Goal: Communication & Community: Answer question/provide support

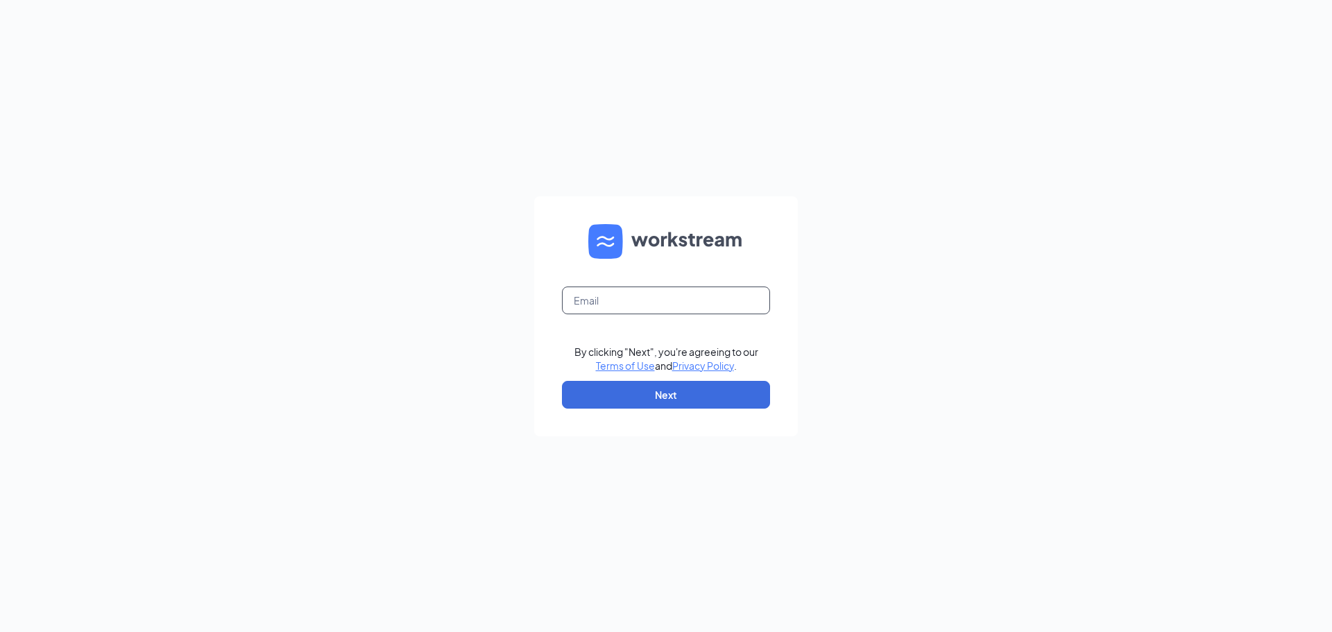
click at [609, 306] on input "text" at bounding box center [666, 301] width 208 height 28
type input "soupyice5@gmail.com"
click at [636, 393] on button "Next" at bounding box center [666, 395] width 208 height 28
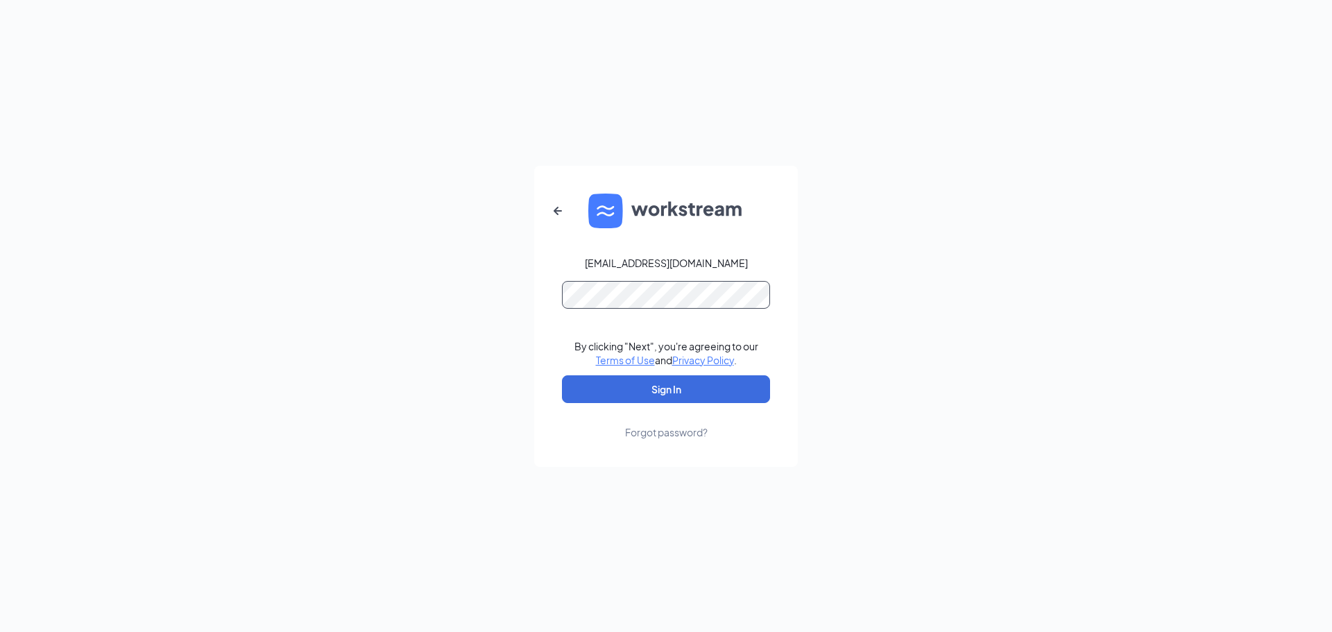
click at [562, 375] on button "Sign In" at bounding box center [666, 389] width 208 height 28
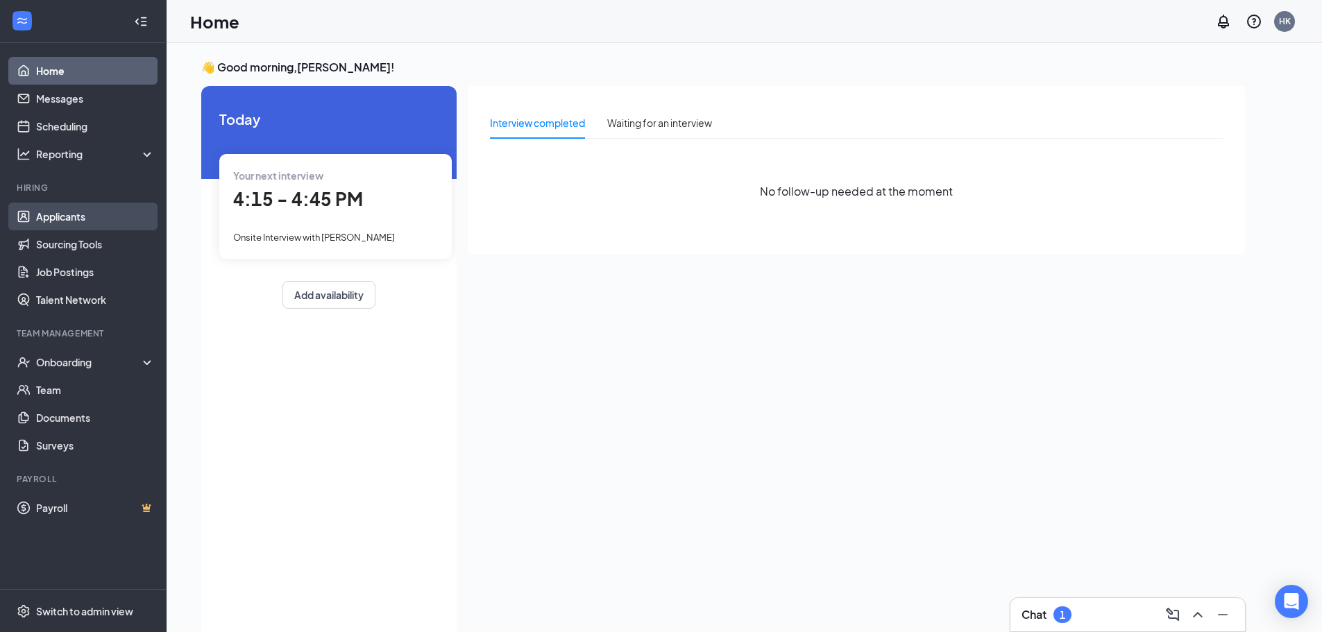
click at [69, 216] on link "Applicants" at bounding box center [95, 217] width 119 height 28
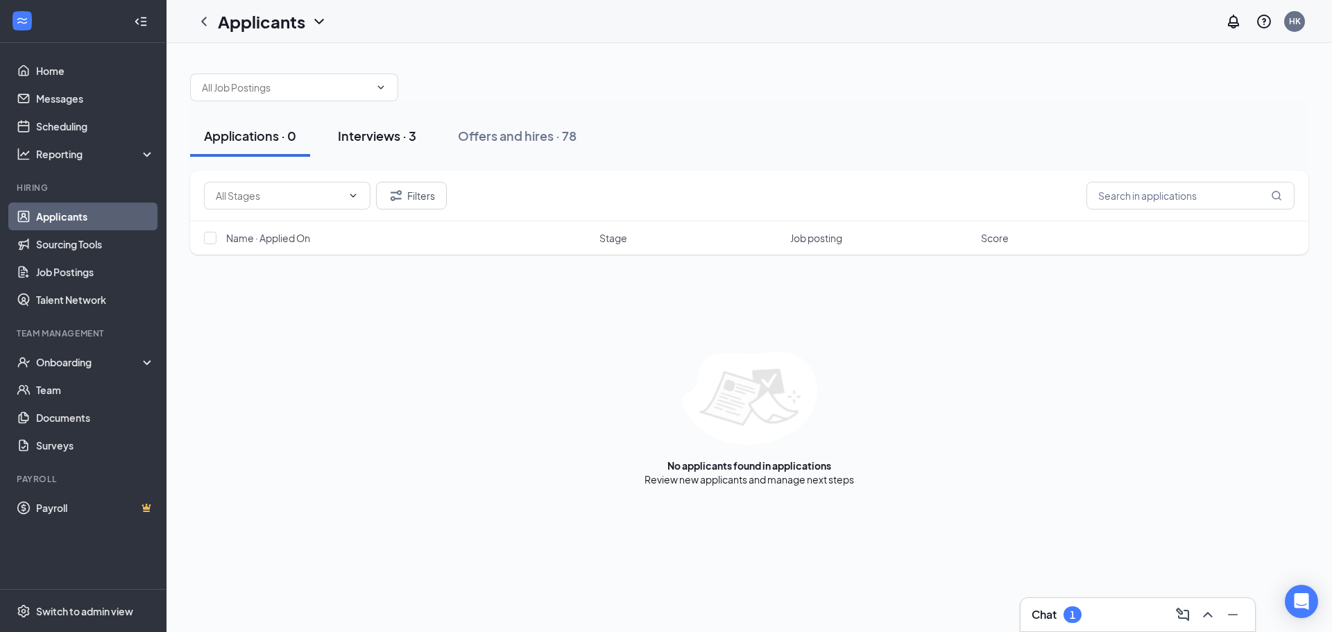
click at [364, 137] on div "Interviews · 3" at bounding box center [377, 135] width 78 height 17
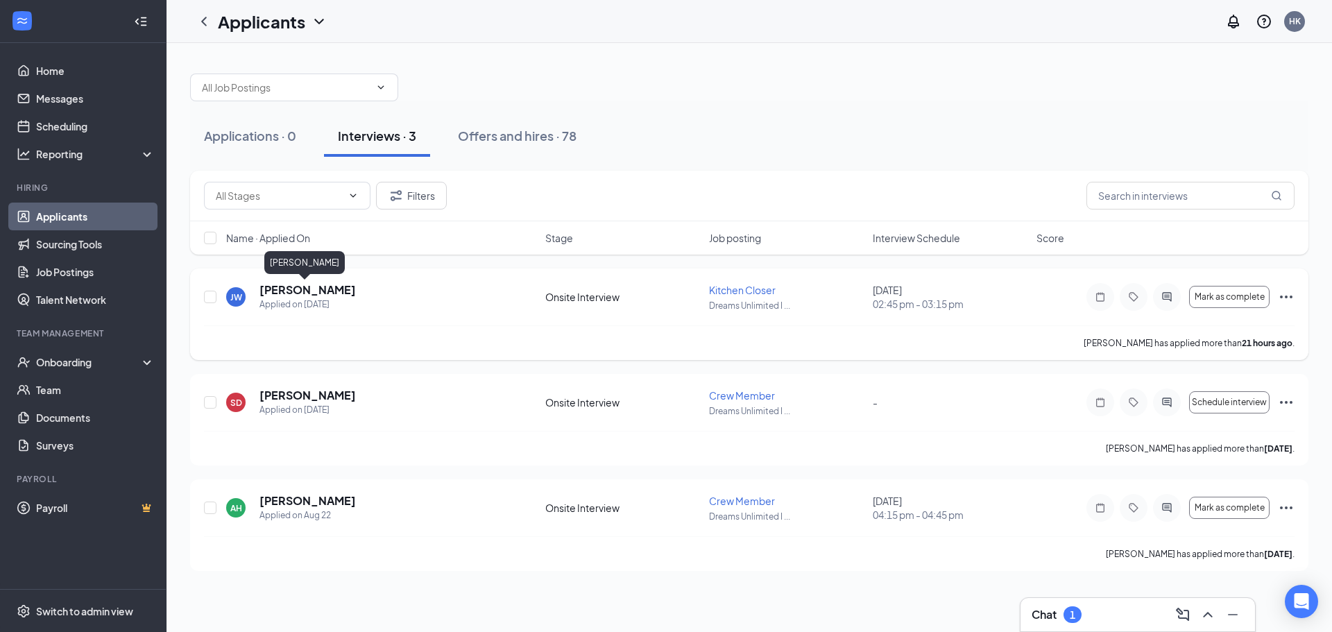
click at [286, 284] on h5 "Jaedha Wright" at bounding box center [308, 289] width 96 height 15
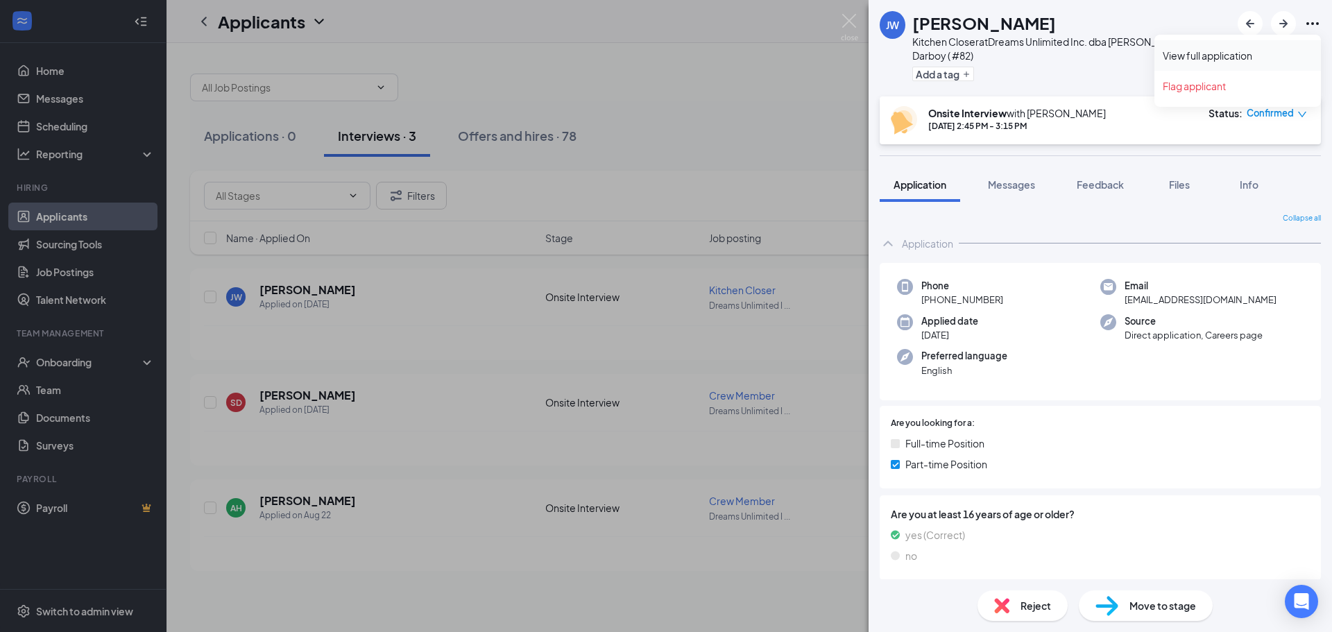
click at [1209, 55] on link "View full application" at bounding box center [1238, 56] width 150 height 14
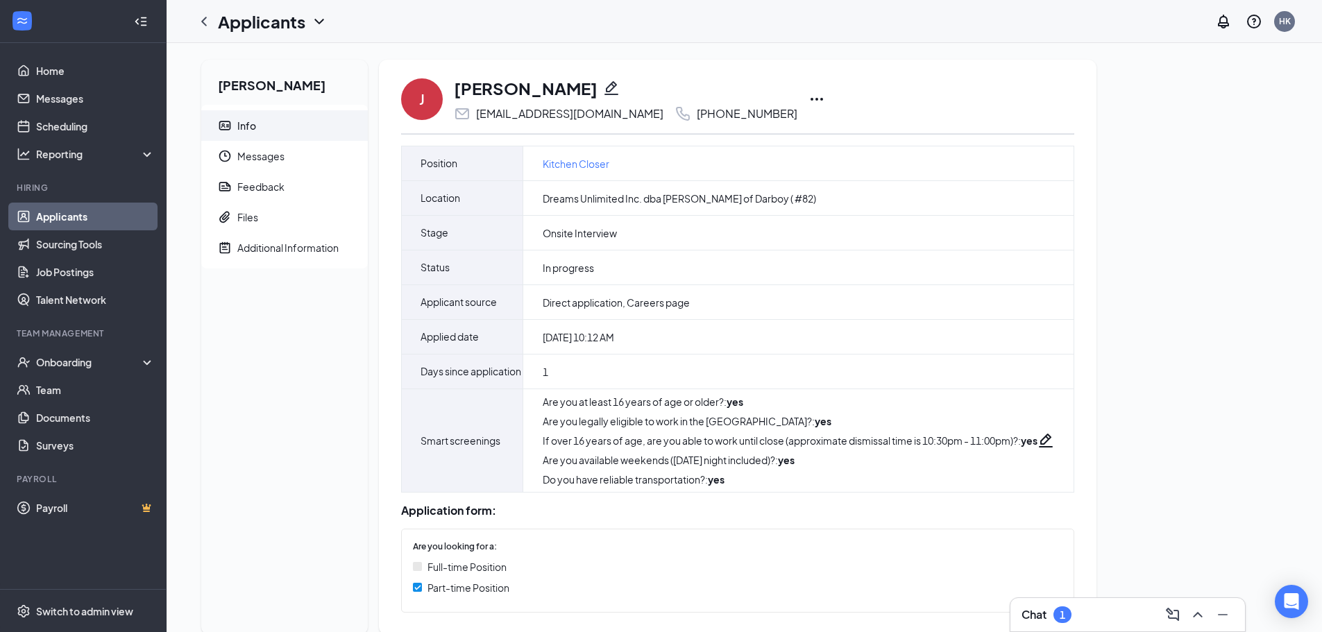
click at [810, 99] on icon "Ellipses" at bounding box center [816, 99] width 12 height 3
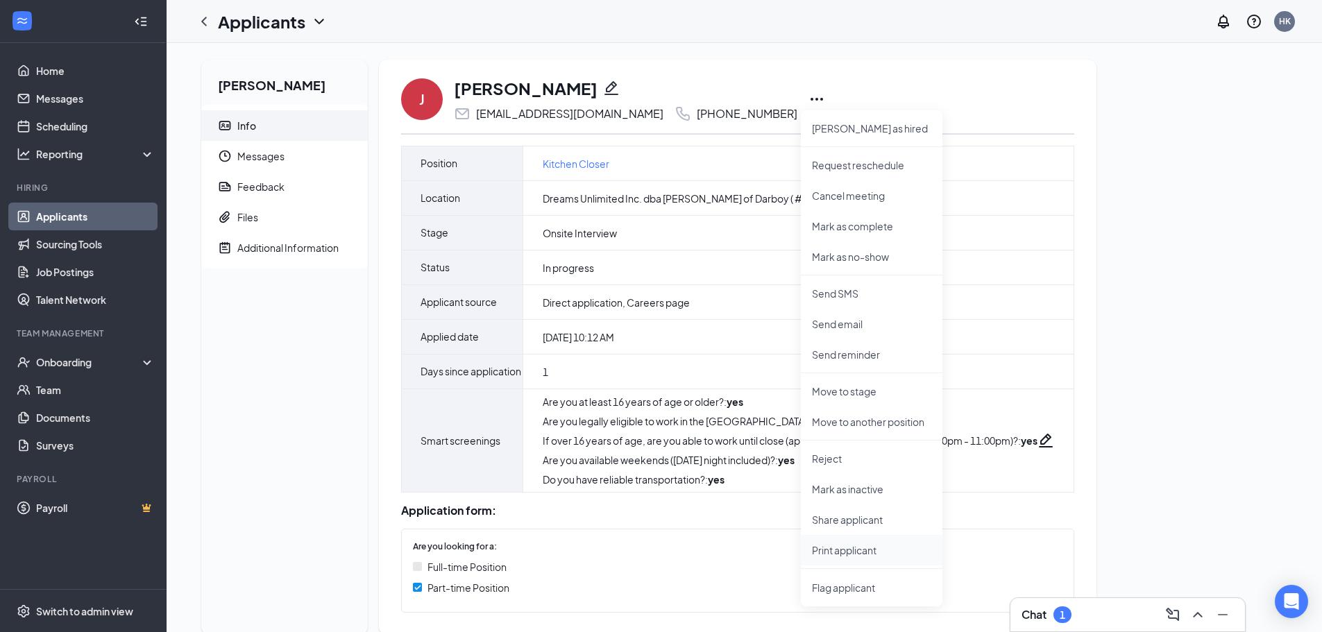
click at [844, 548] on p "Print applicant" at bounding box center [871, 550] width 119 height 14
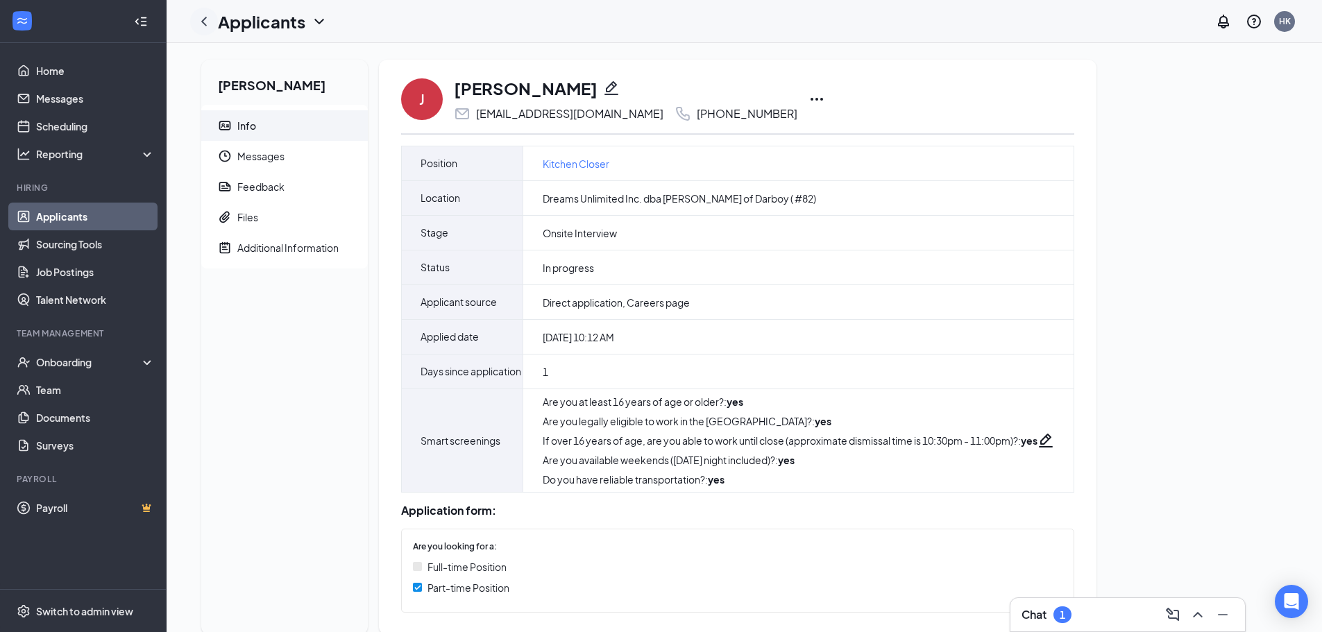
click at [204, 24] on icon "ChevronLeft" at bounding box center [204, 21] width 6 height 9
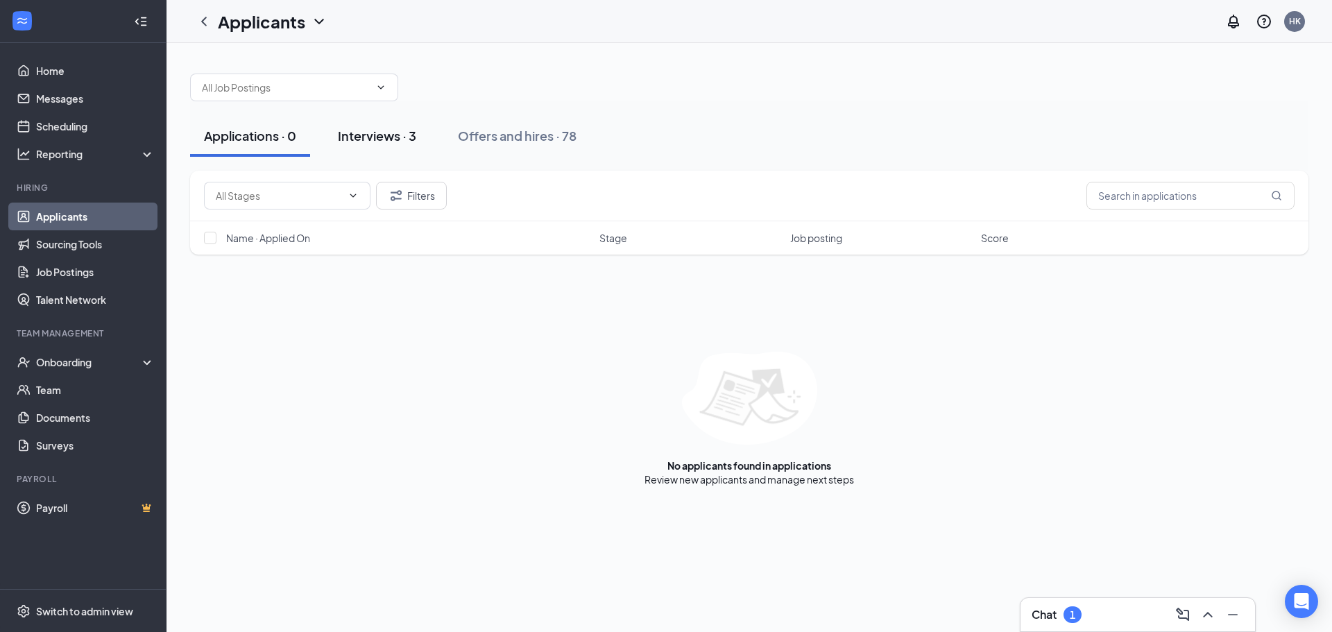
click at [392, 142] on div "Interviews · 3" at bounding box center [377, 135] width 78 height 17
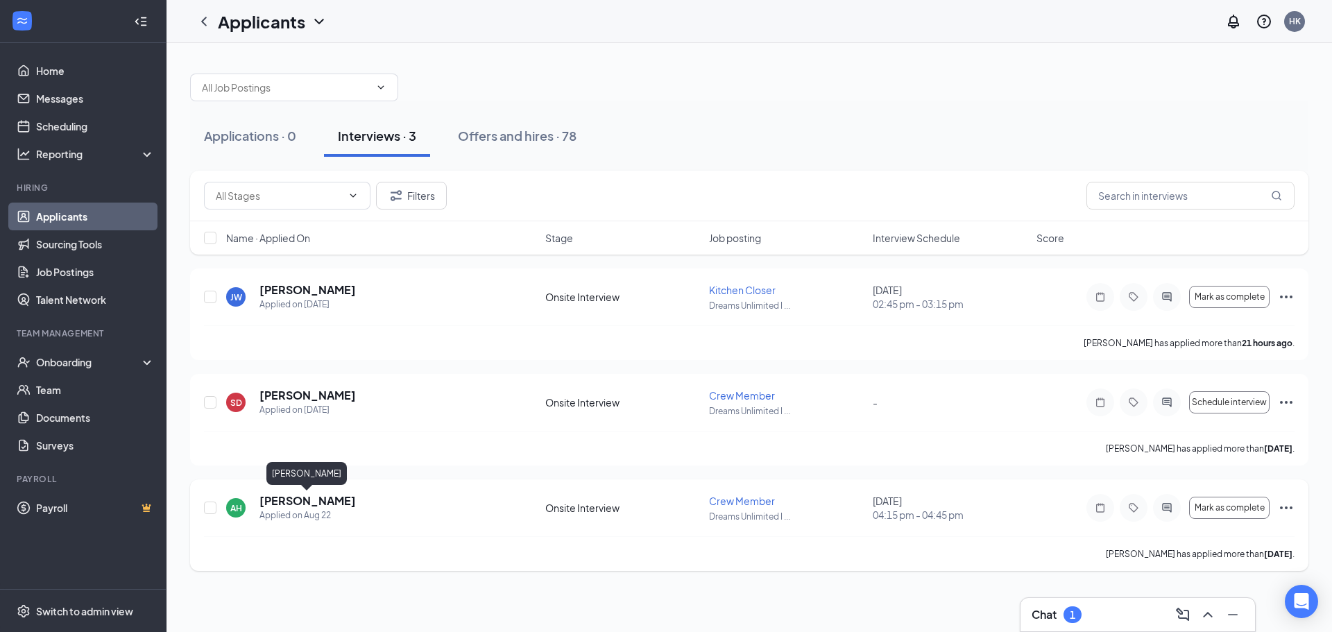
click at [305, 504] on h5 "Adeline Hermann" at bounding box center [308, 500] width 96 height 15
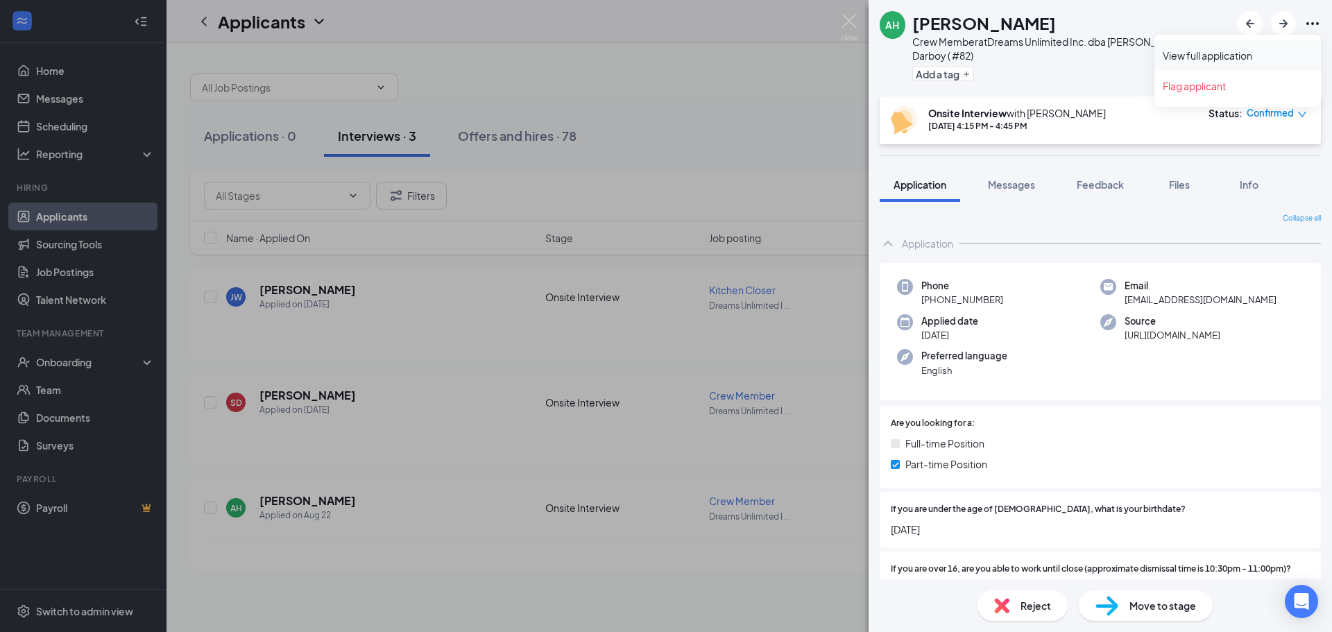
click at [1230, 58] on link "View full application" at bounding box center [1238, 56] width 150 height 14
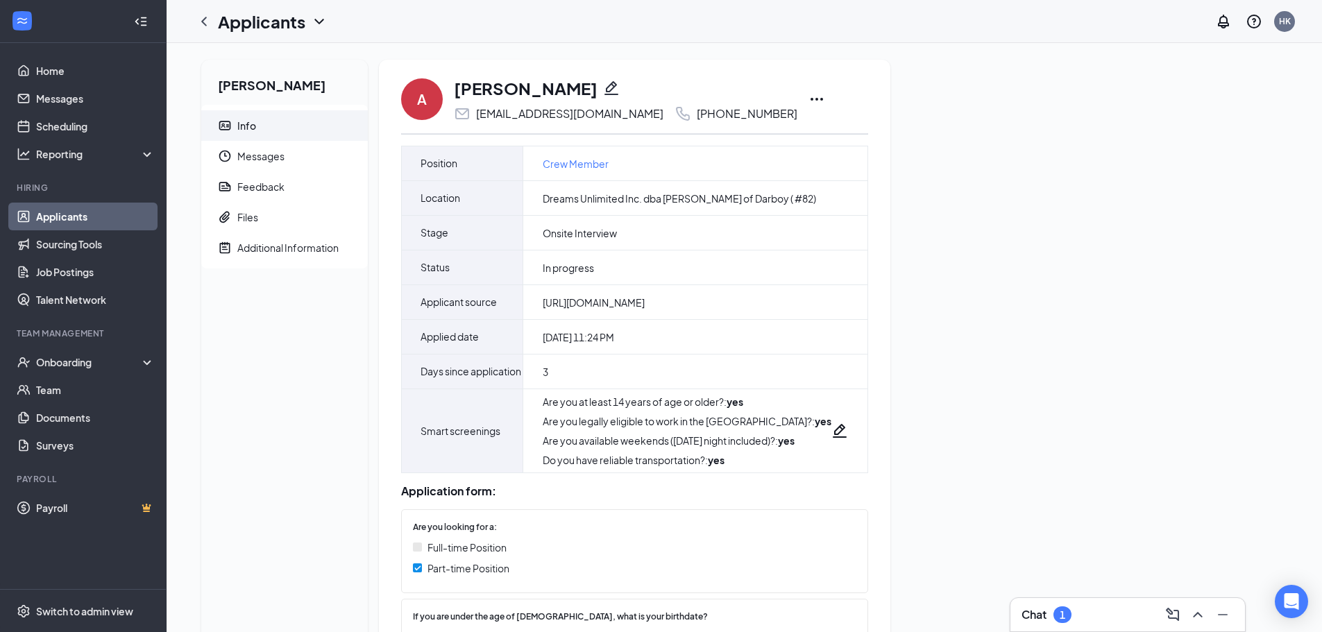
click at [808, 98] on icon "Ellipses" at bounding box center [816, 99] width 17 height 17
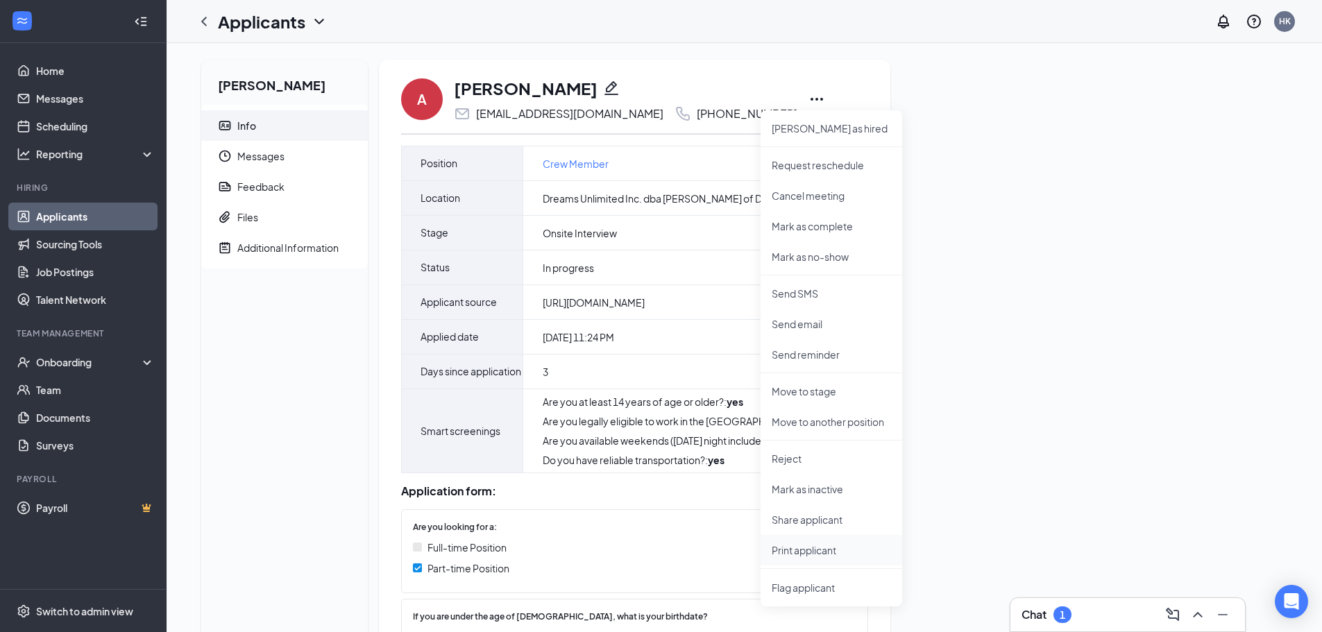
click at [790, 550] on p "Print applicant" at bounding box center [831, 550] width 119 height 14
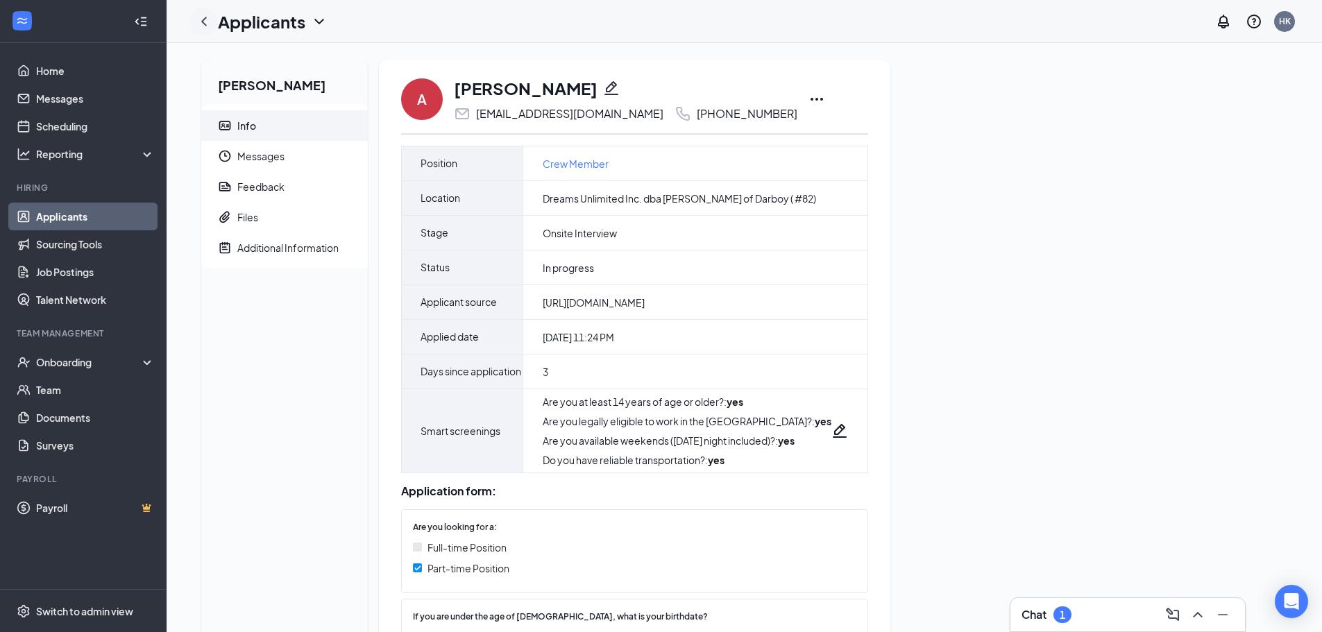
click at [206, 21] on icon "ChevronLeft" at bounding box center [204, 21] width 17 height 17
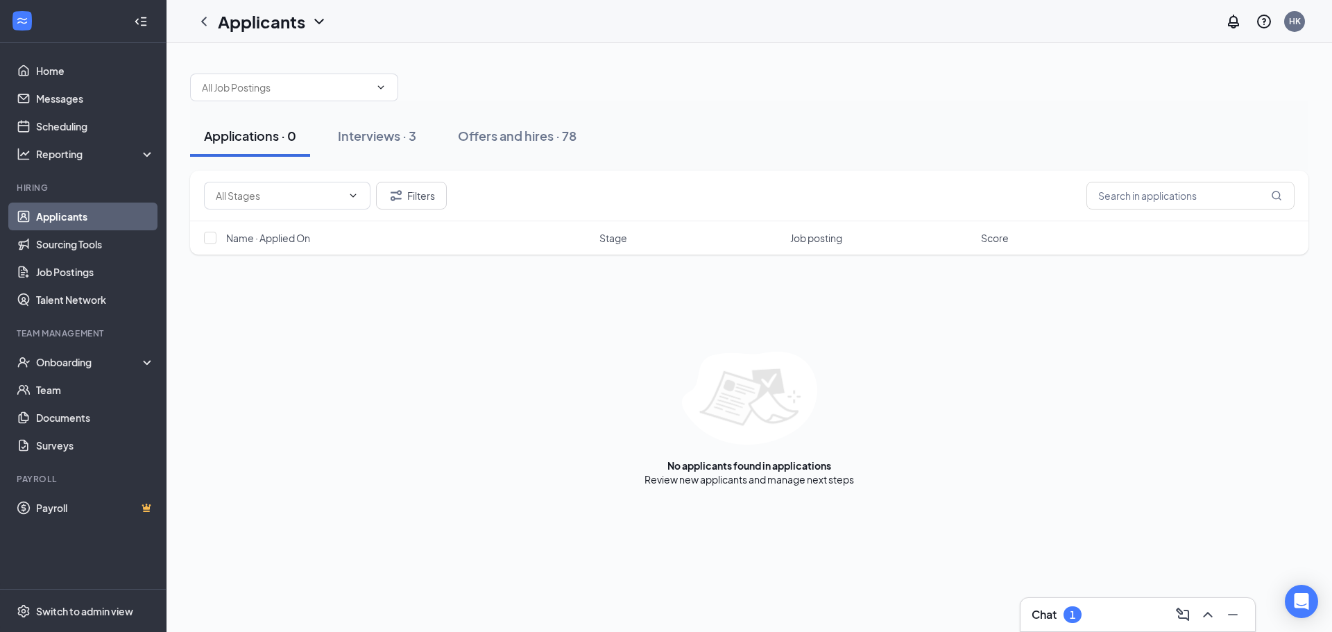
click at [1045, 616] on h3 "Chat" at bounding box center [1044, 614] width 25 height 15
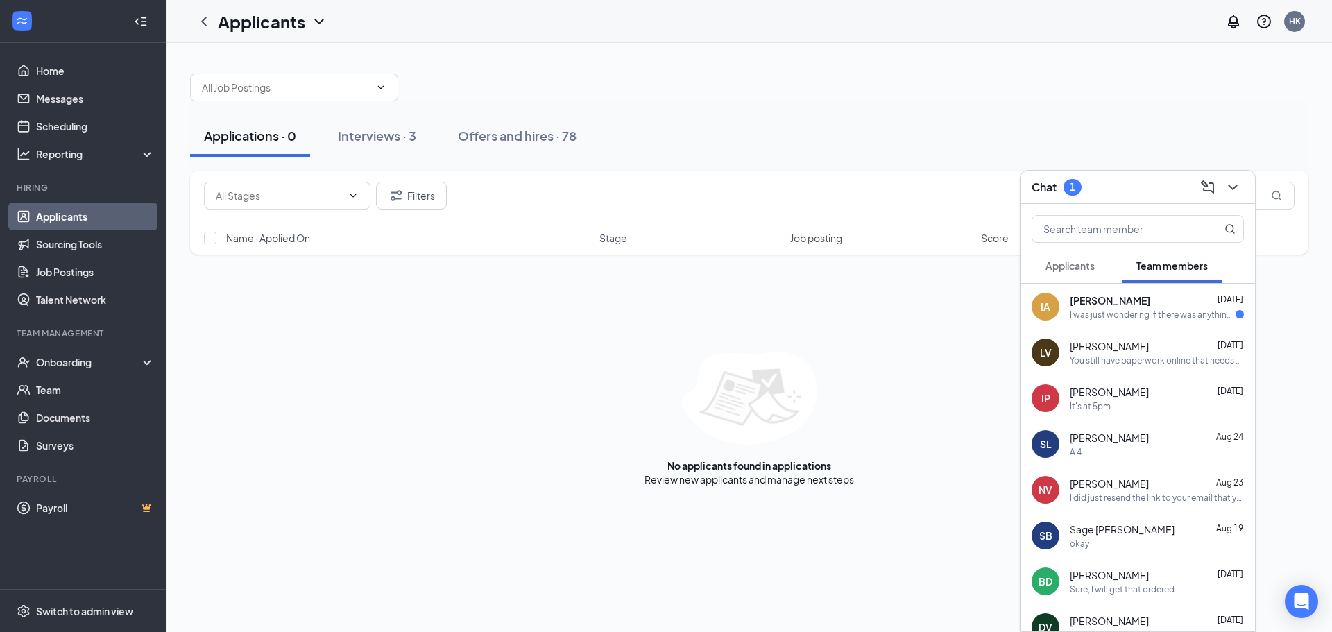
click at [1080, 318] on div "I was just wondering if there was anything specific I should wear or bring tomo…" at bounding box center [1153, 315] width 166 height 12
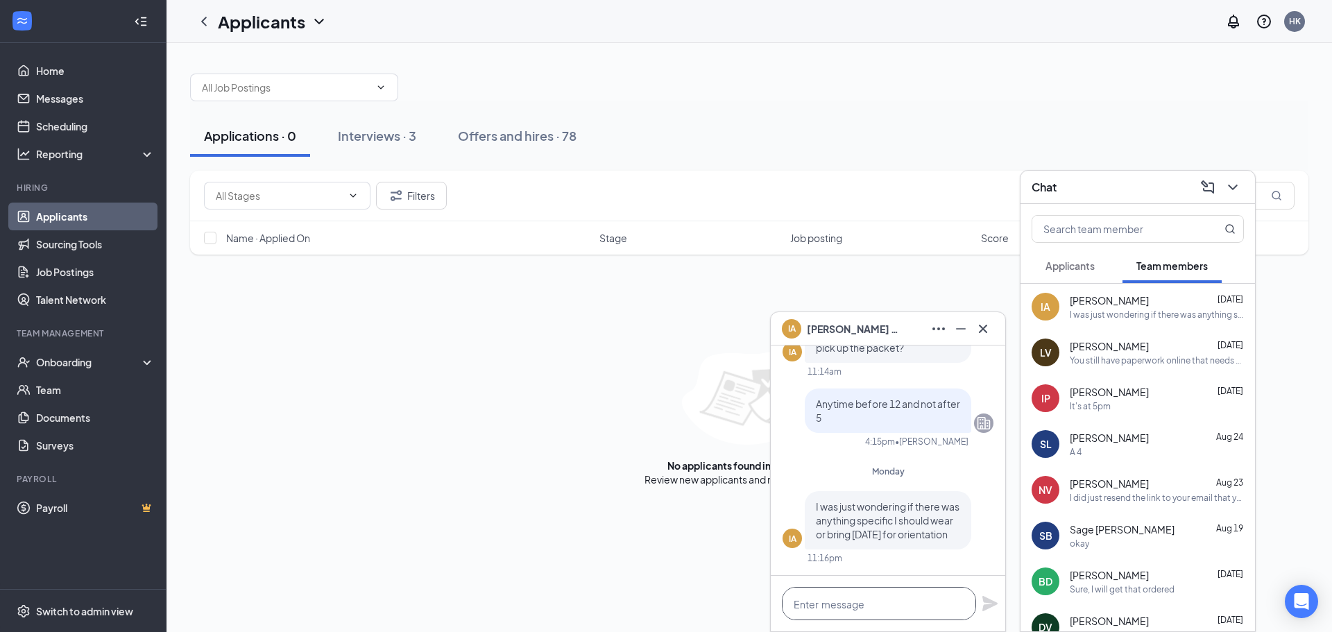
click at [827, 599] on textarea at bounding box center [879, 603] width 194 height 33
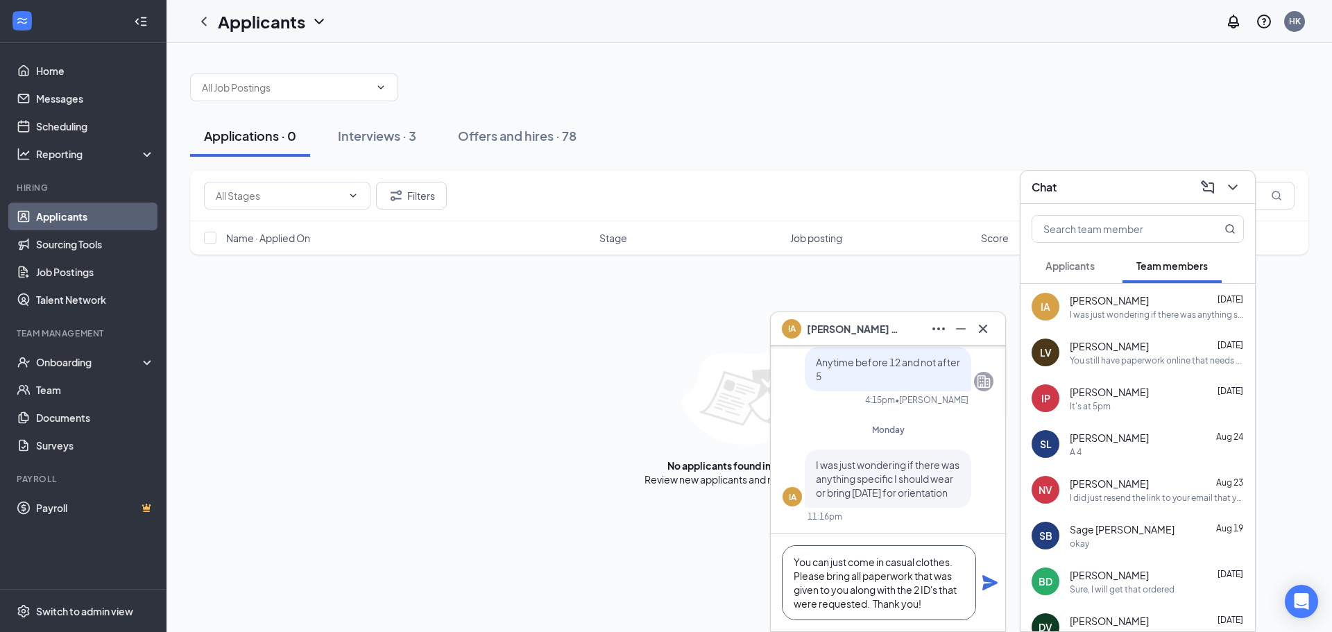
scroll to position [15, 0]
type textarea "You can just come in casual clothes. Please bring all paperwork that was given …"
click at [990, 580] on icon "Plane" at bounding box center [990, 582] width 15 height 15
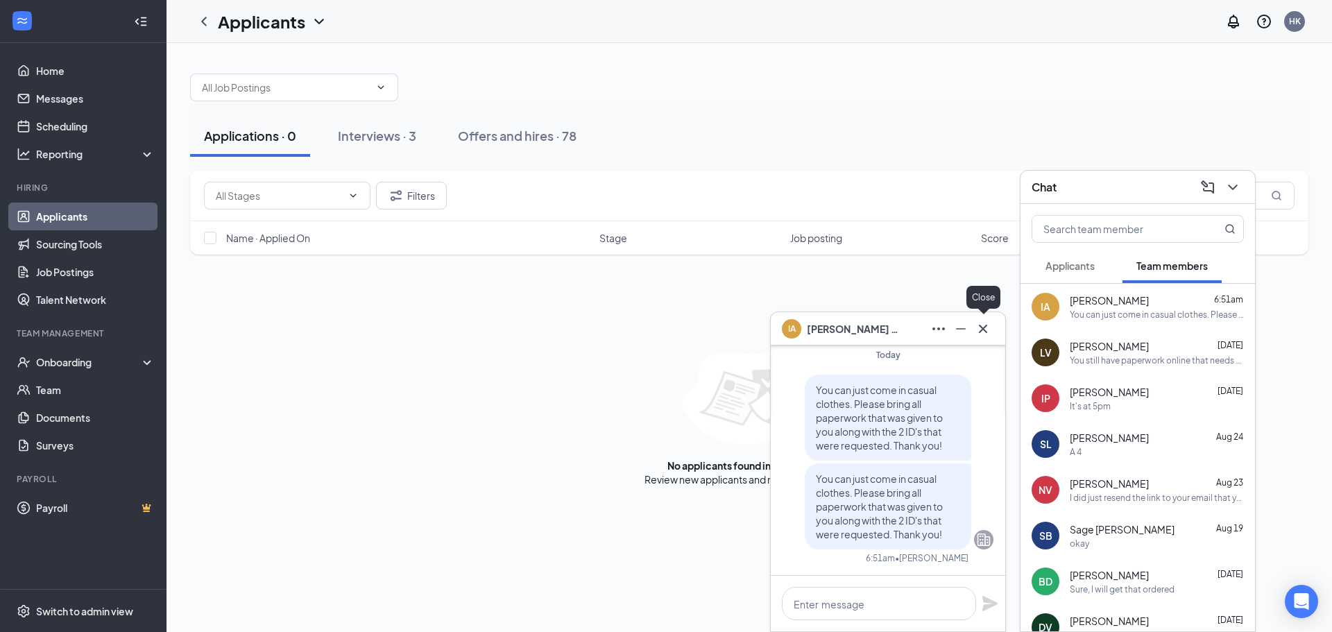
click at [987, 325] on icon "Cross" at bounding box center [983, 328] width 8 height 8
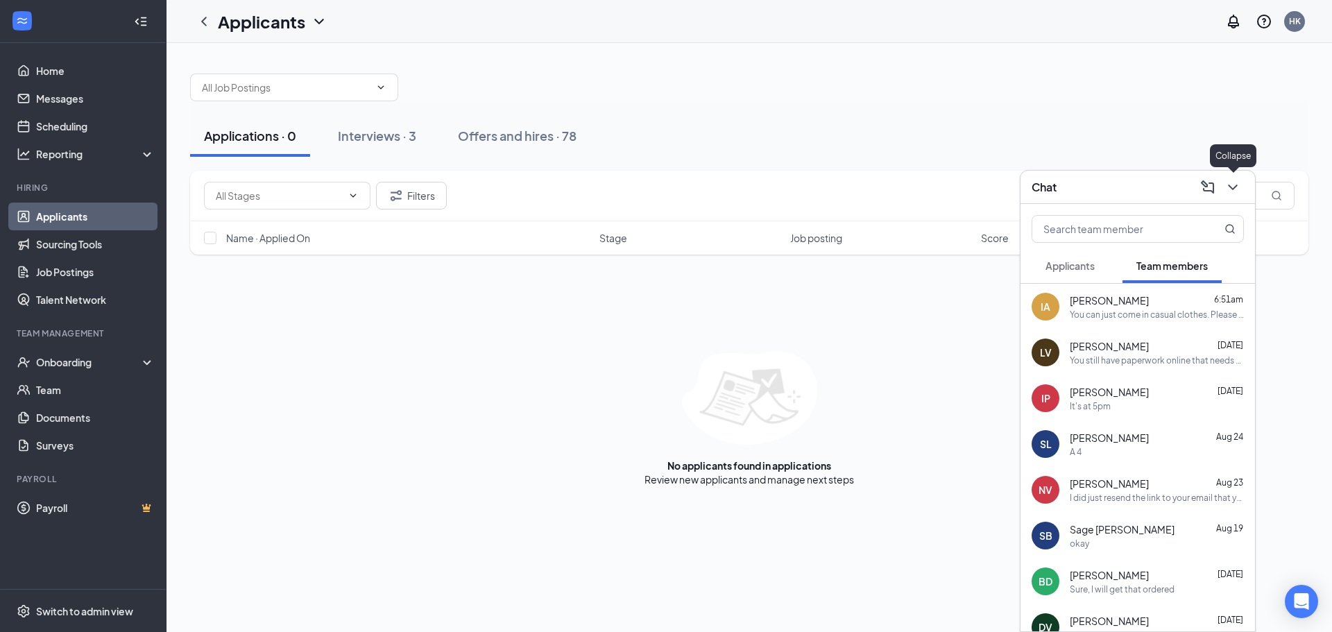
click at [1225, 194] on icon "ChevronDown" at bounding box center [1233, 187] width 17 height 17
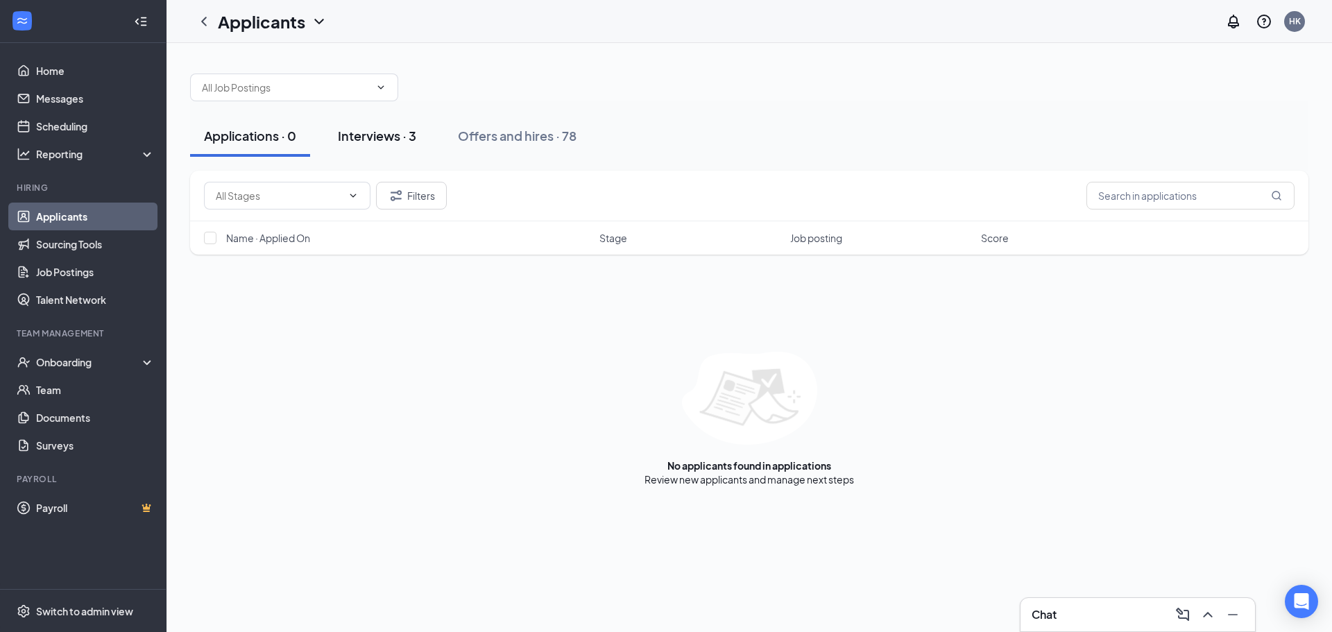
click at [350, 139] on div "Interviews · 3" at bounding box center [377, 135] width 78 height 17
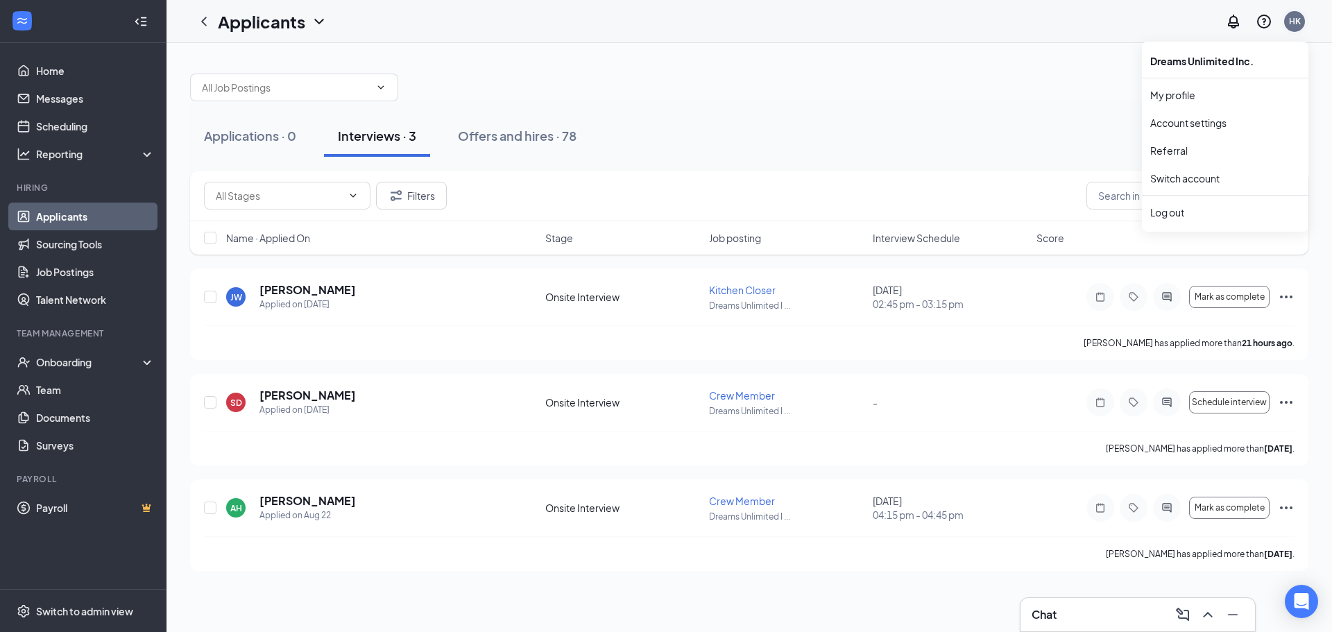
click at [1304, 22] on div "HK" at bounding box center [1294, 21] width 21 height 21
click at [1182, 214] on div "Log out" at bounding box center [1225, 212] width 150 height 14
